Goal: Task Accomplishment & Management: Manage account settings

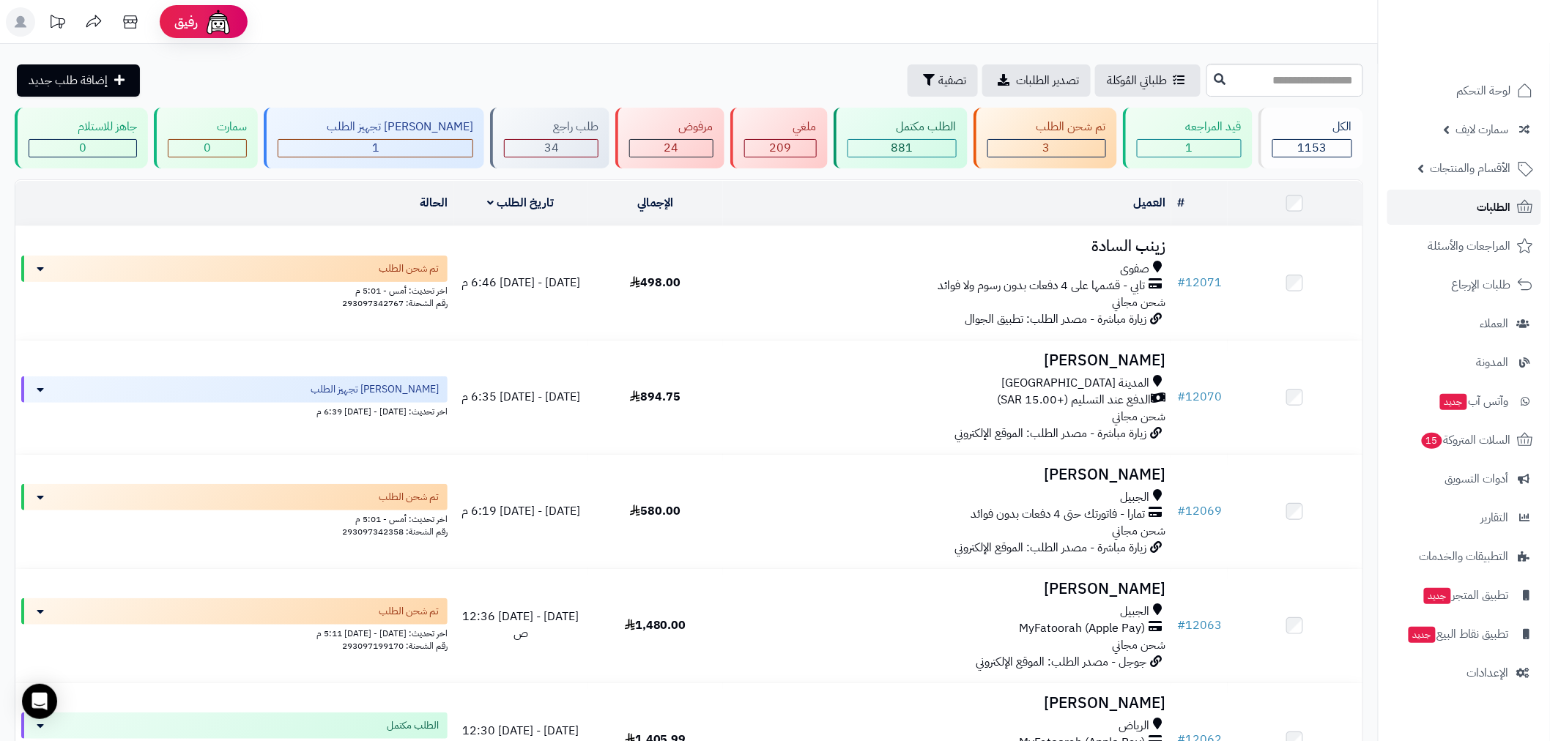
click at [1468, 203] on link "الطلبات" at bounding box center [1464, 207] width 154 height 35
click at [1474, 205] on link "الطلبات" at bounding box center [1464, 207] width 154 height 35
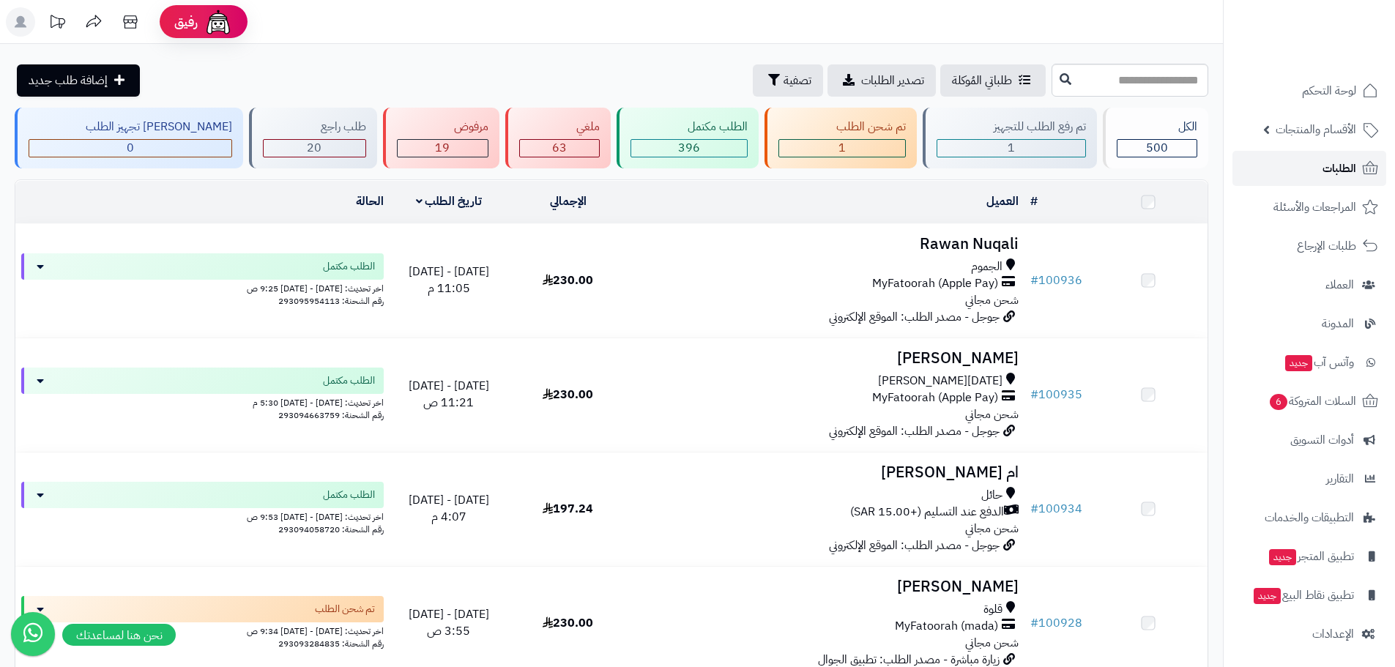
click at [1335, 167] on span "الطلبات" at bounding box center [1340, 168] width 34 height 21
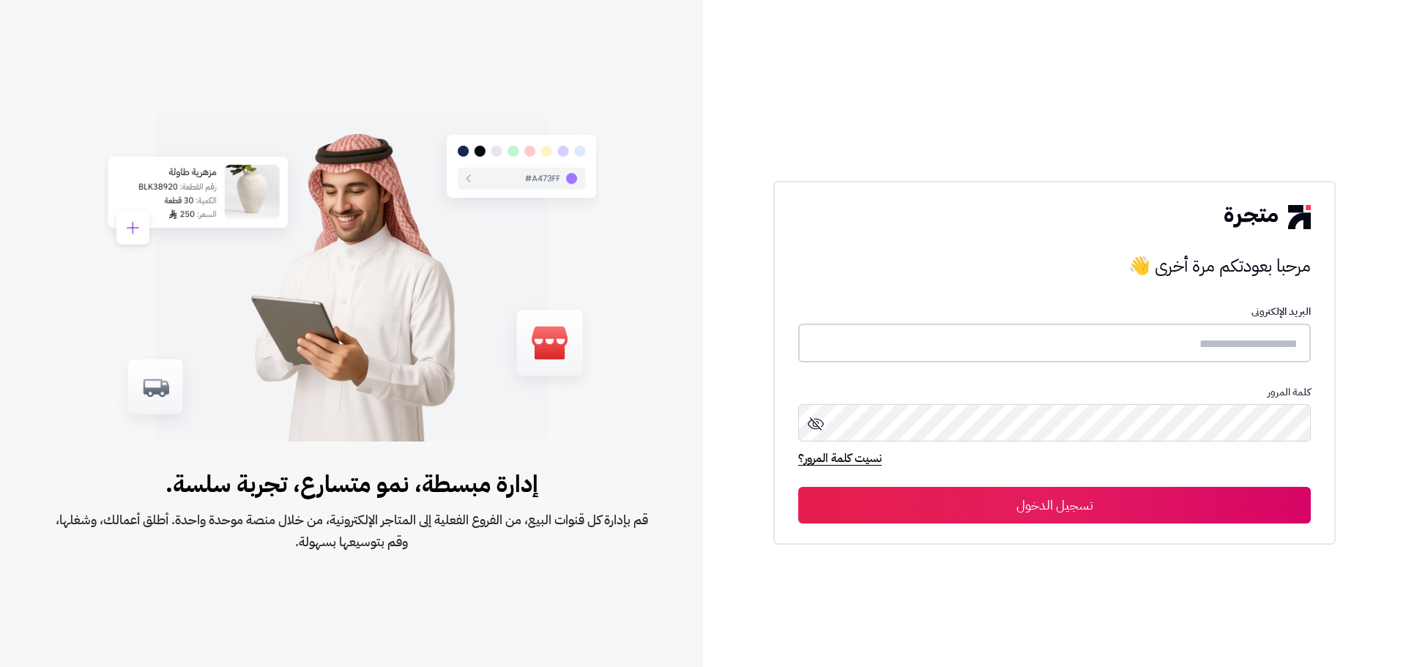
type input "**********"
click at [1133, 506] on button "تسجيل الدخول" at bounding box center [1054, 504] width 513 height 37
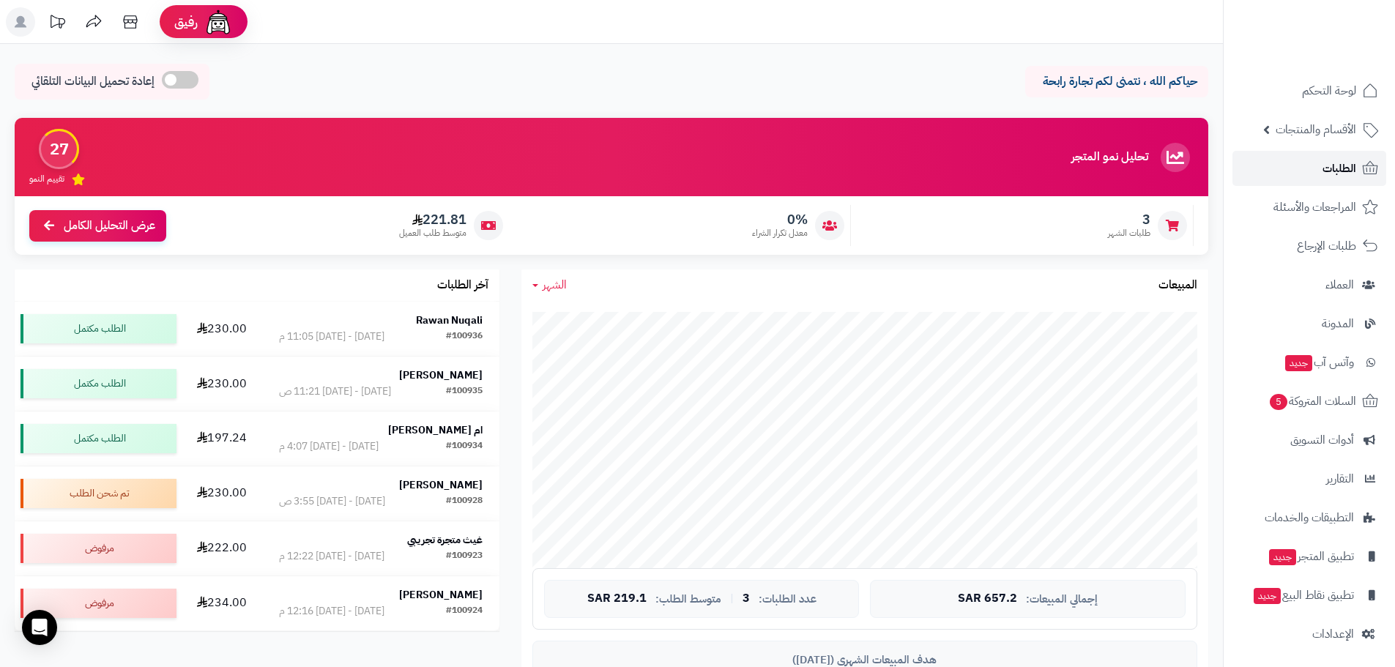
click at [1338, 167] on span "الطلبات" at bounding box center [1340, 168] width 34 height 21
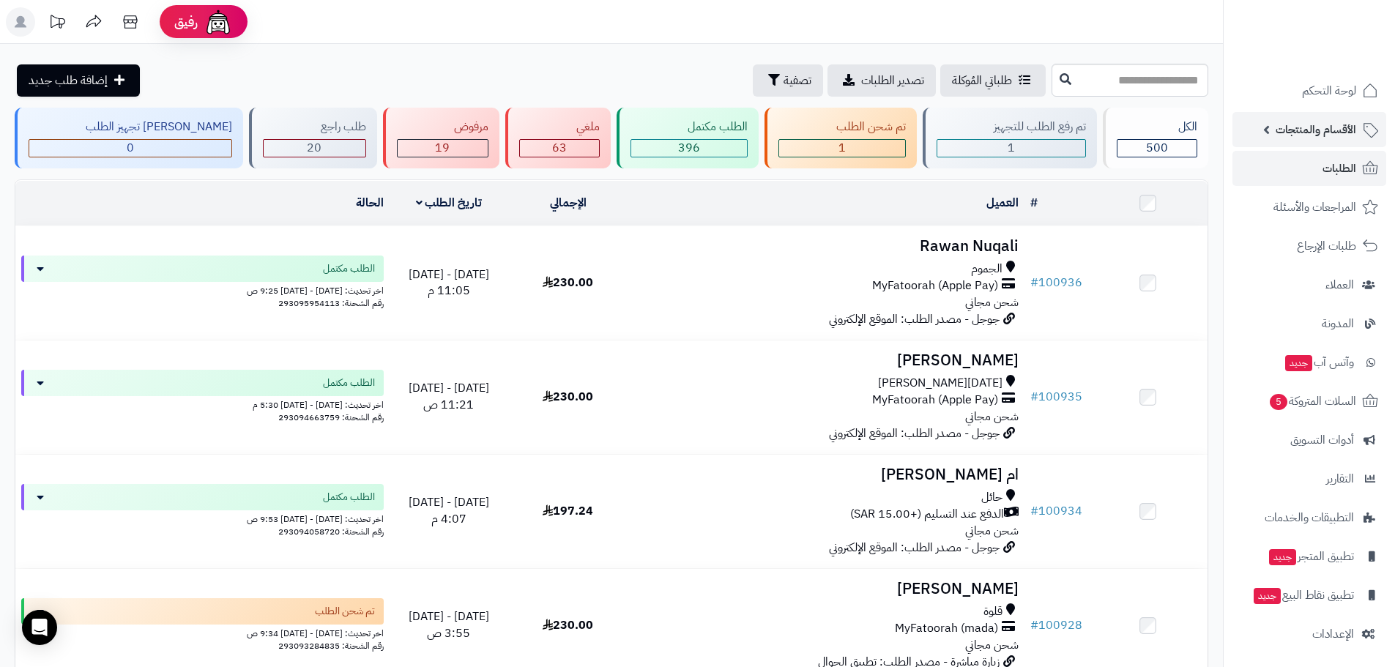
click at [1322, 133] on span "الأقسام والمنتجات" at bounding box center [1316, 129] width 81 height 21
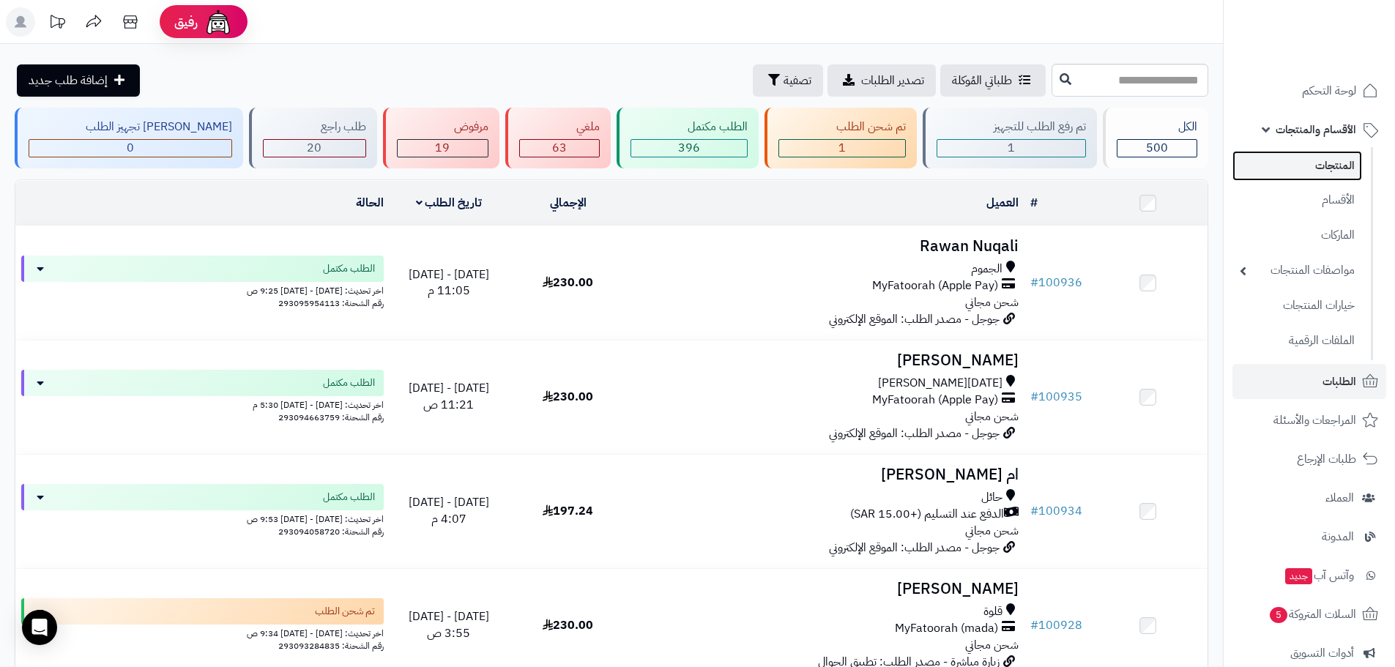
click at [1326, 161] on link "المنتجات" at bounding box center [1298, 166] width 130 height 30
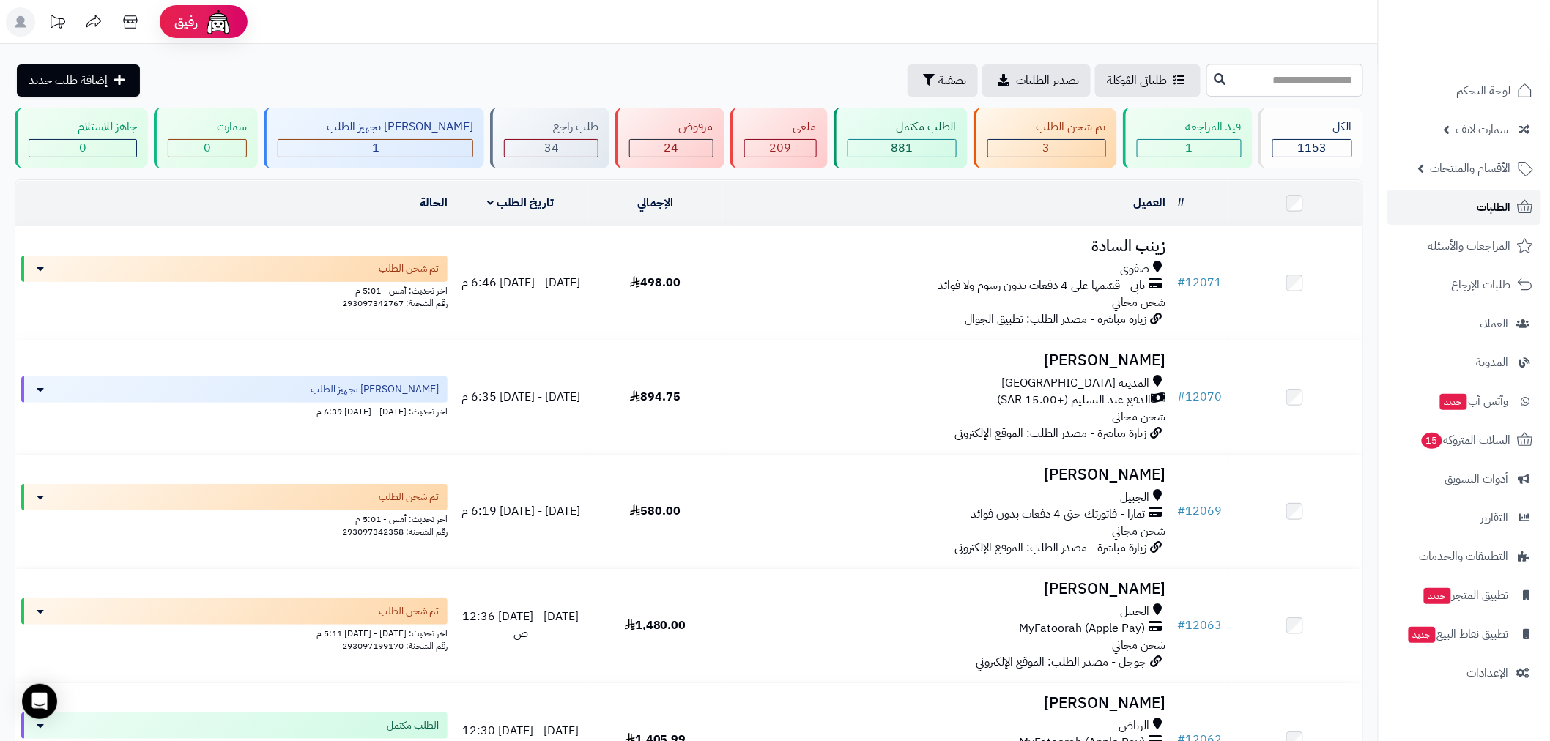
click at [1497, 220] on link "الطلبات" at bounding box center [1464, 207] width 154 height 35
click at [1460, 206] on link "الطلبات" at bounding box center [1464, 207] width 154 height 35
click at [1469, 218] on link "الطلبات" at bounding box center [1464, 207] width 154 height 35
click at [1484, 203] on span "الطلبات" at bounding box center [1494, 207] width 34 height 21
click at [1480, 202] on span "الطلبات" at bounding box center [1494, 207] width 34 height 21
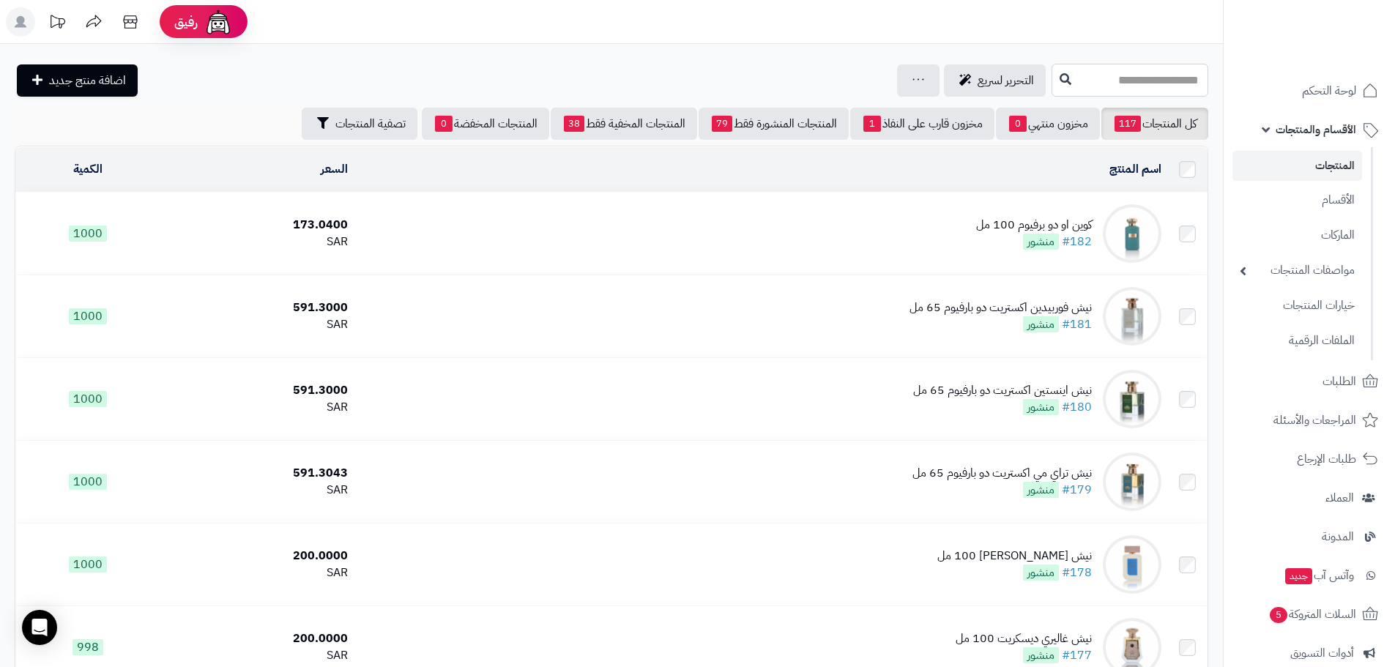
click at [1113, 83] on input "text" at bounding box center [1130, 80] width 157 height 33
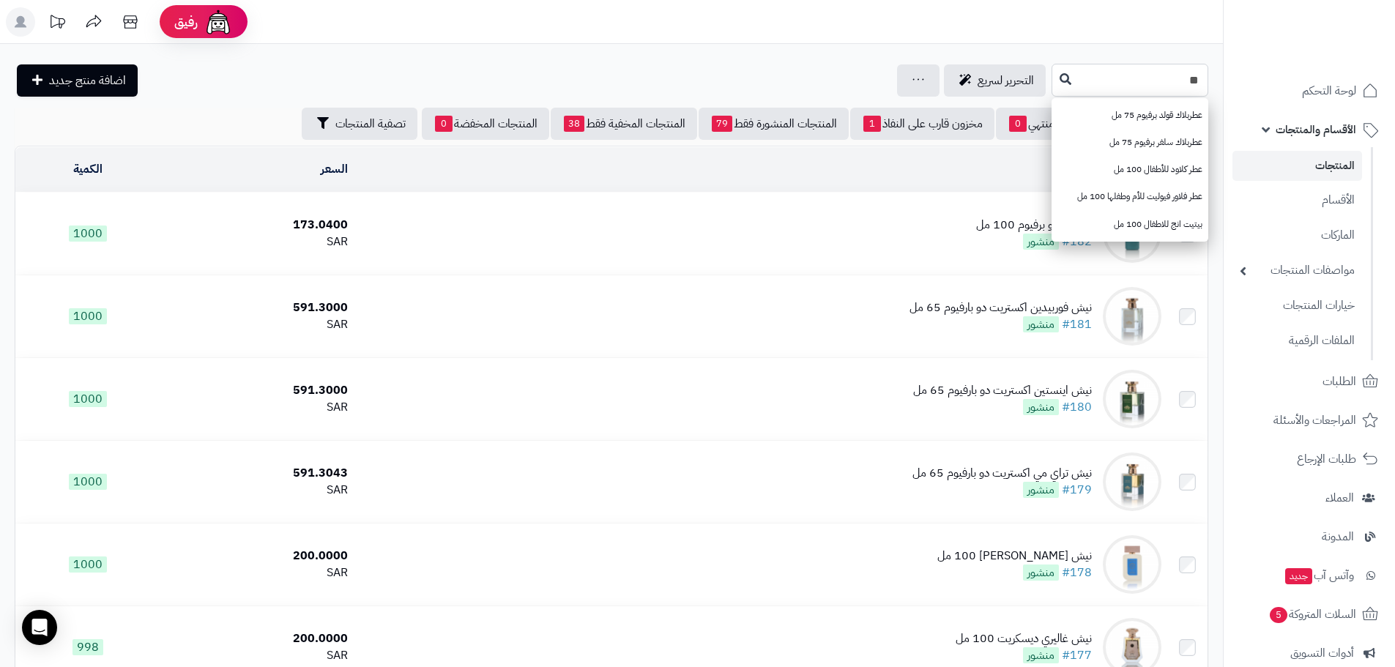
type input "*"
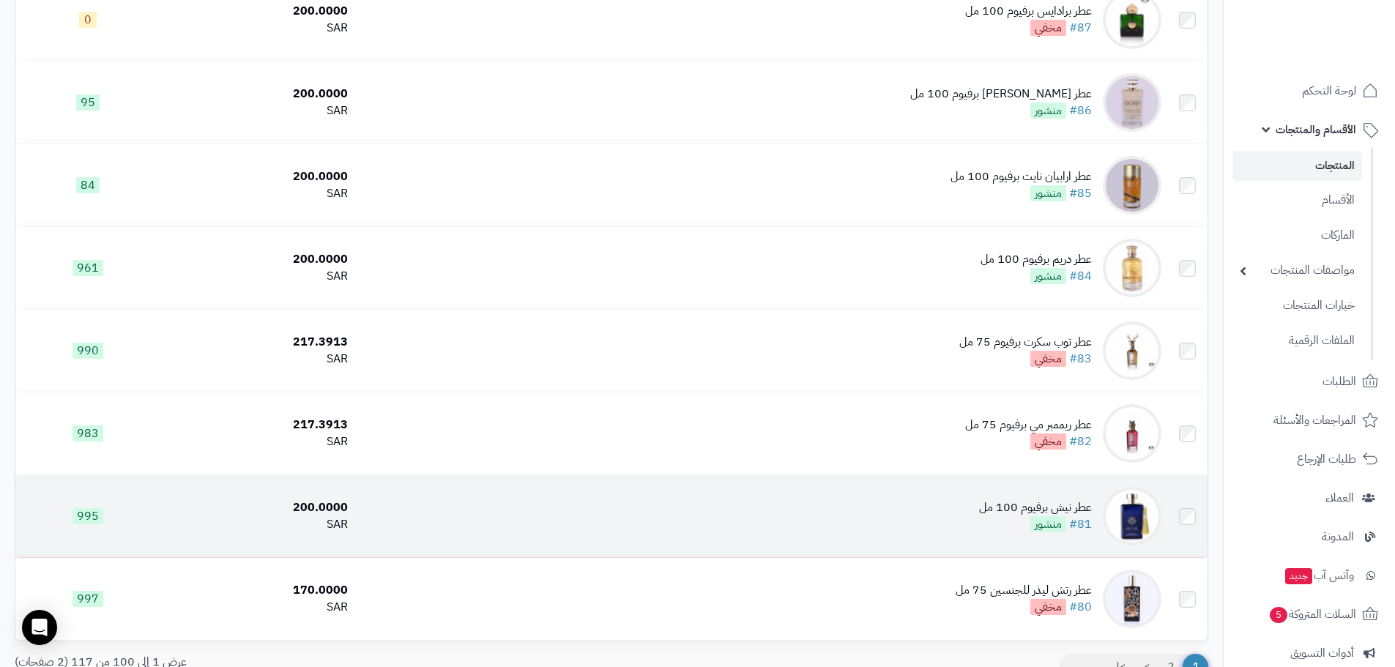
scroll to position [7959, 0]
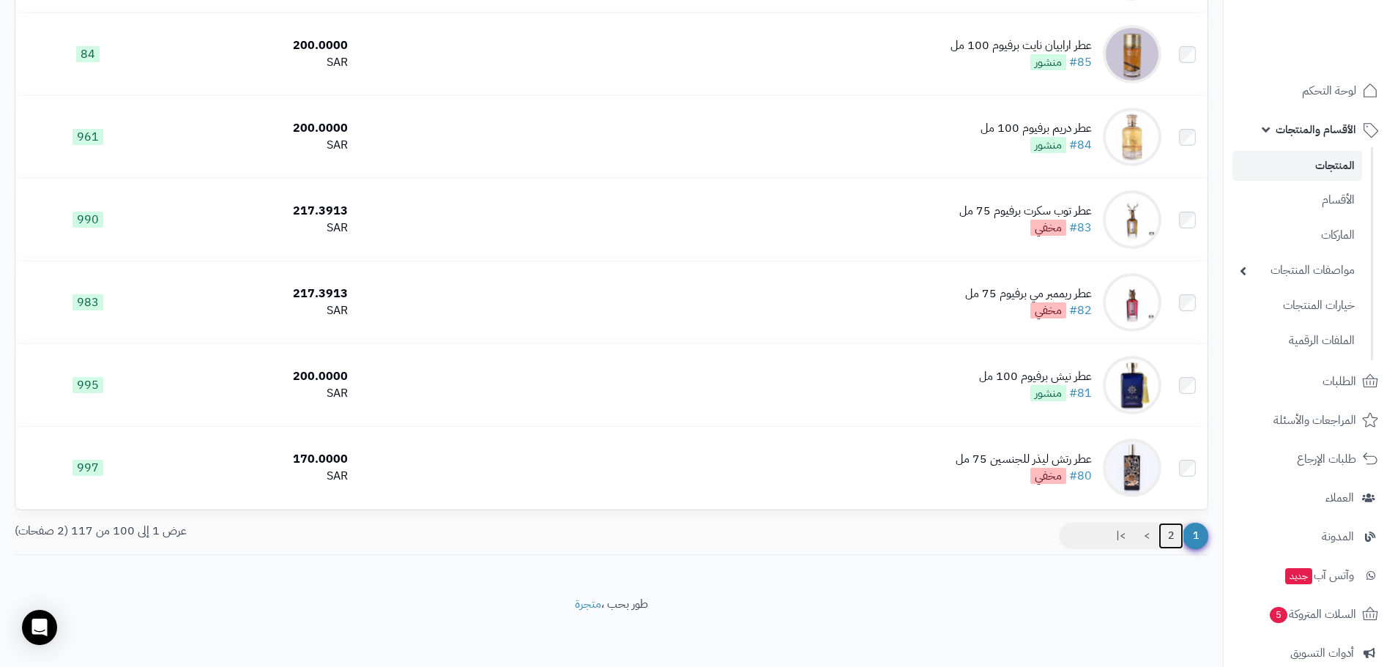
click at [1170, 535] on link "2" at bounding box center [1171, 536] width 25 height 26
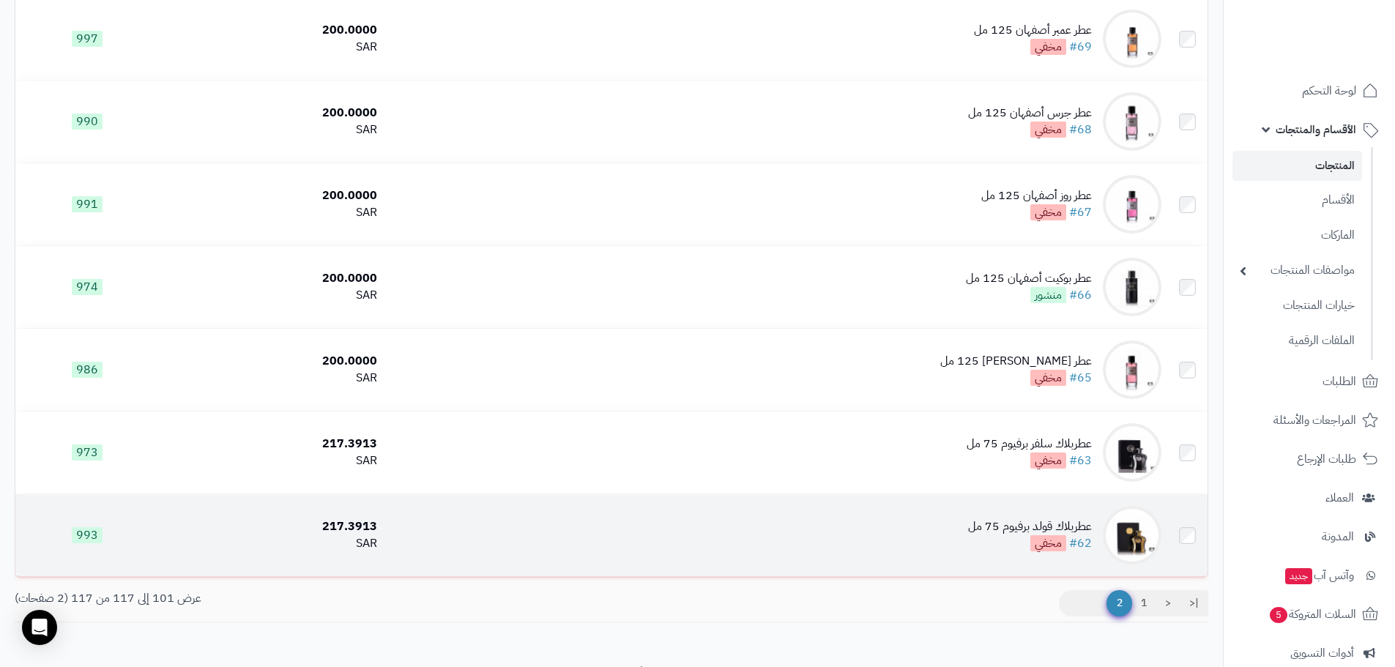
scroll to position [1090, 0]
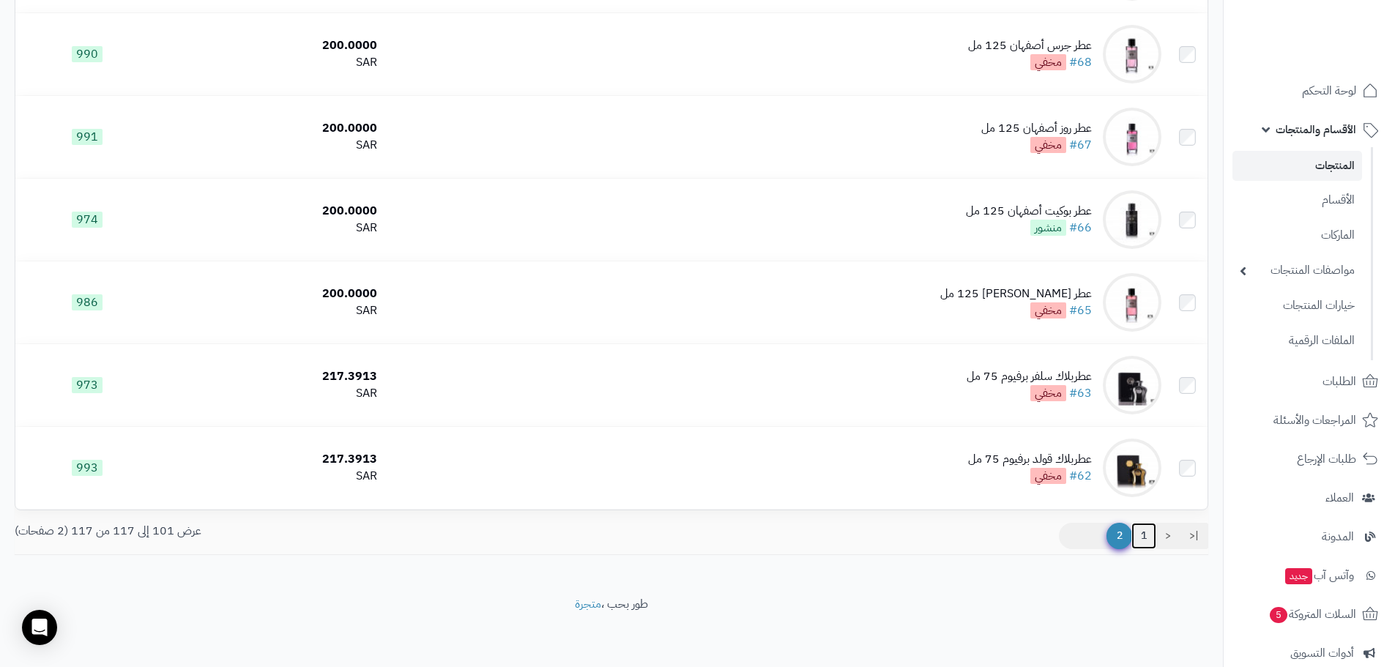
click at [1146, 536] on link "1" at bounding box center [1144, 536] width 25 height 26
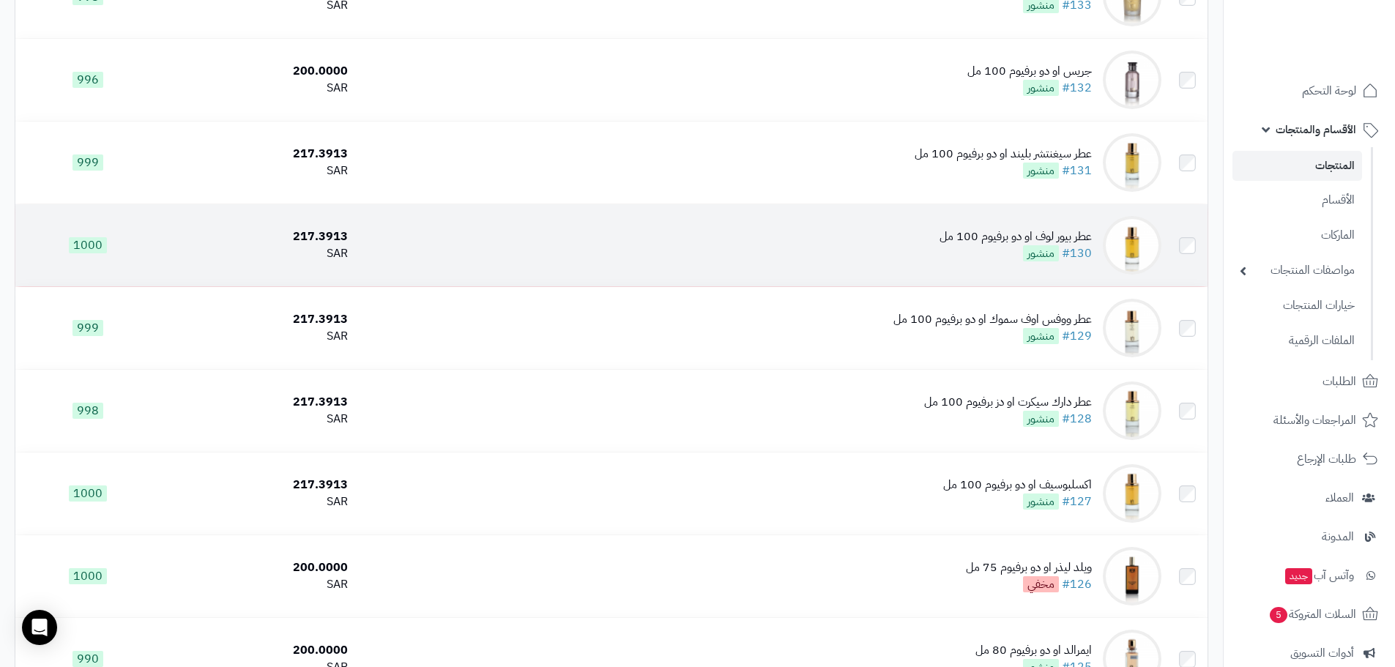
scroll to position [4272, 0]
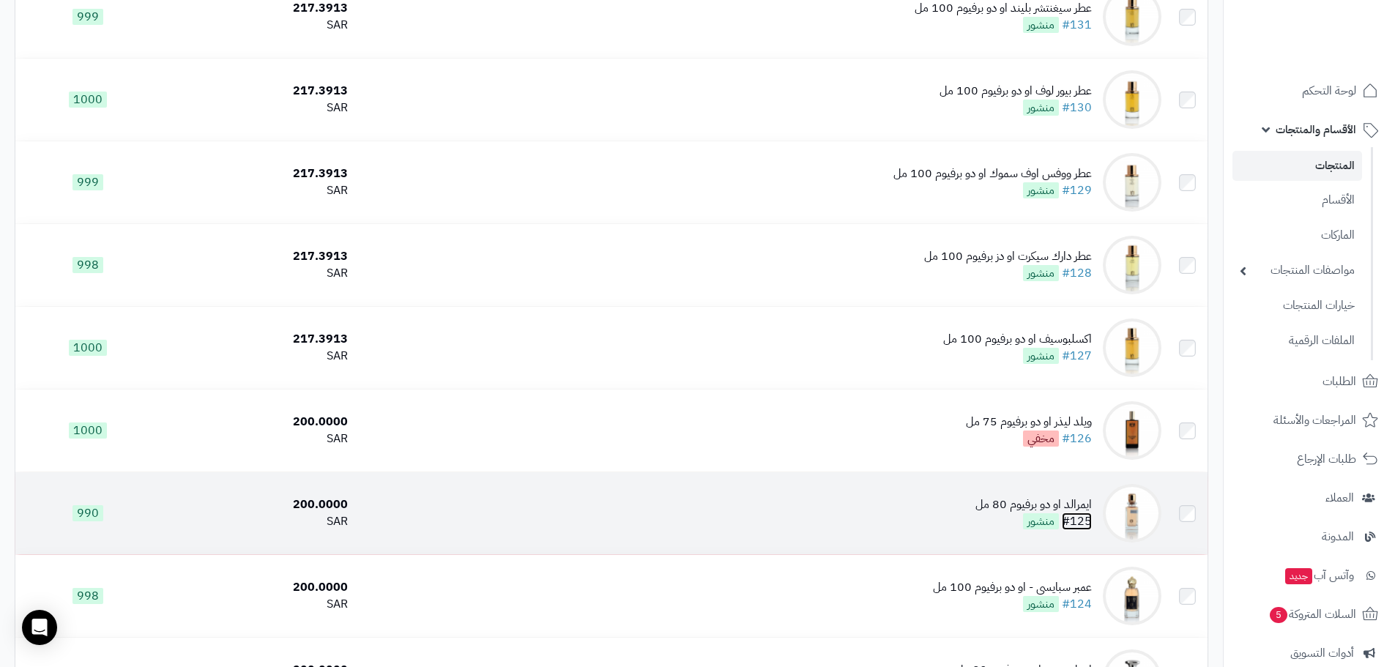
click at [1083, 521] on link "#125" at bounding box center [1077, 522] width 30 height 18
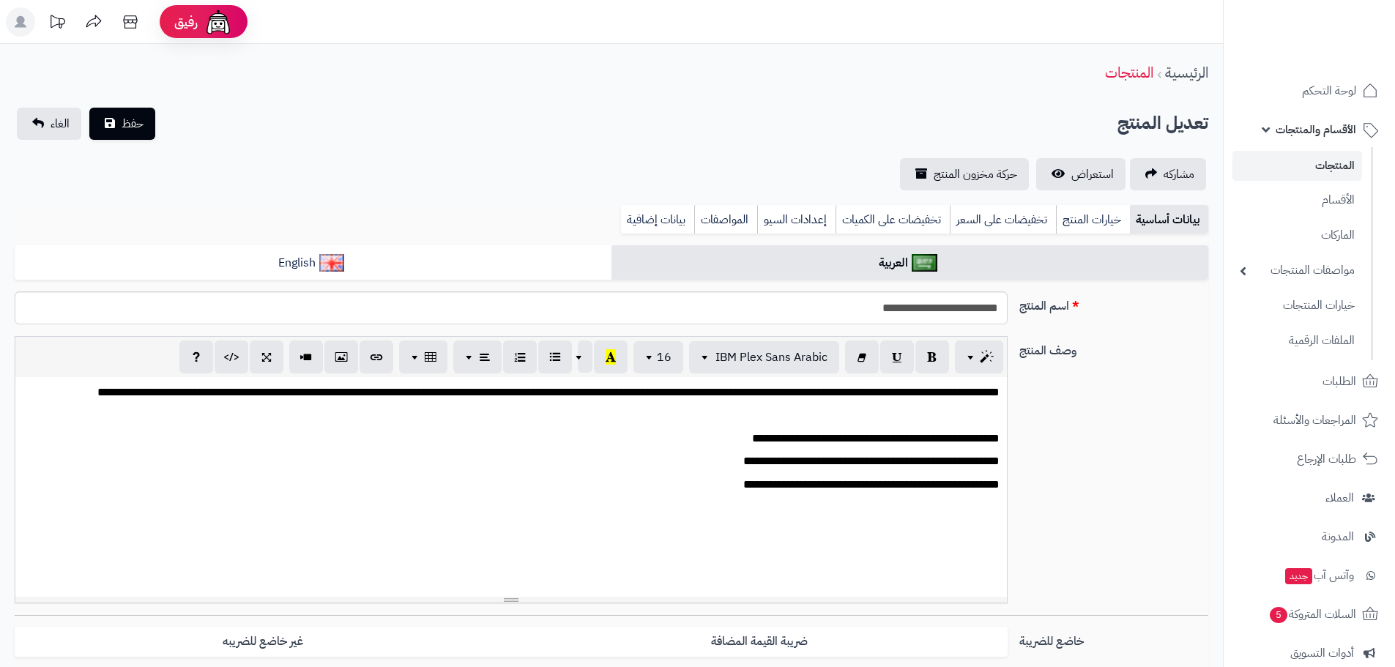
scroll to position [0, 11]
click at [1086, 179] on span "استعراض" at bounding box center [1093, 175] width 42 height 18
